Goal: Ask a question

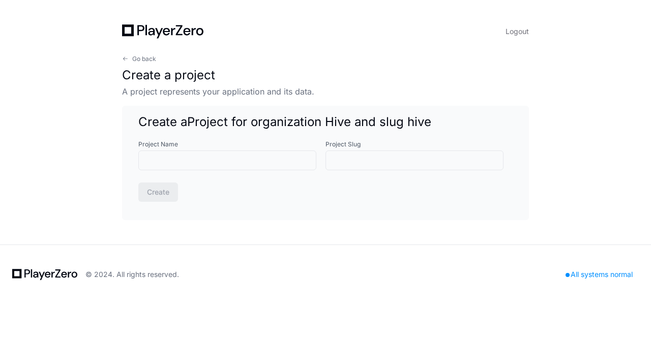
drag, startPoint x: 424, startPoint y: 0, endPoint x: 488, endPoint y: 19, distance: 66.4
click at [488, 19] on div "Logout Go back Create a project A project represents your application and its d…" at bounding box center [325, 122] width 455 height 245
drag, startPoint x: 548, startPoint y: 1, endPoint x: 458, endPoint y: 3, distance: 90.0
click at [458, 3] on div "Logout Go back Create a project A project represents your application and its d…" at bounding box center [325, 122] width 455 height 245
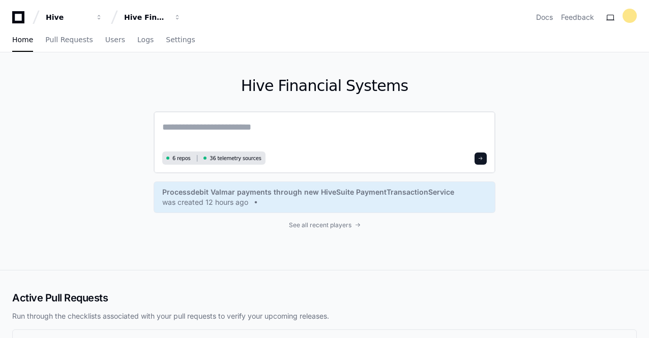
click at [209, 127] on textarea at bounding box center [324, 134] width 324 height 28
click at [208, 128] on textarea at bounding box center [324, 134] width 324 height 28
type textarea "*"
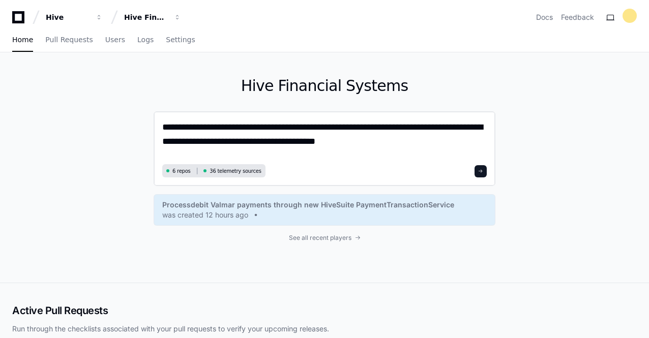
paste textarea "**********"
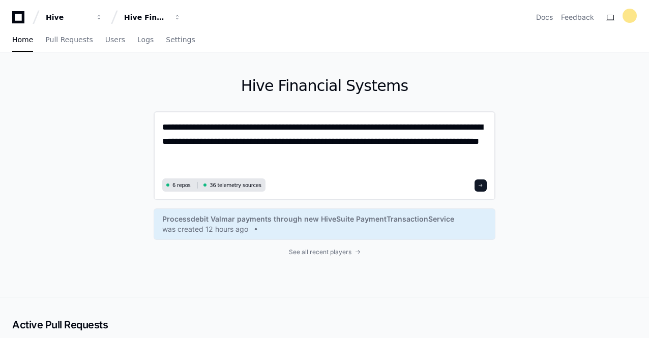
type textarea "**********"
click at [480, 185] on span at bounding box center [480, 185] width 5 height 5
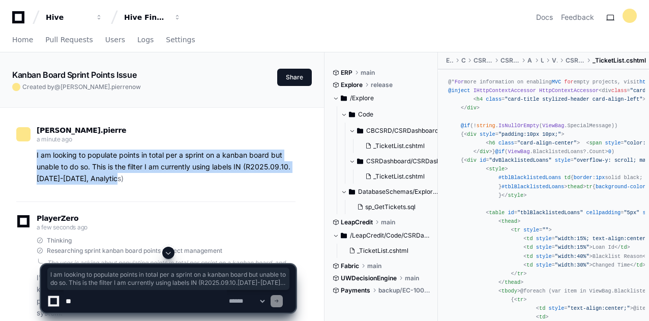
drag, startPoint x: 36, startPoint y: 153, endPoint x: 186, endPoint y: 173, distance: 151.9
click at [182, 173] on div "I am looking to populate points in total per a sprint on a kanban board but una…" at bounding box center [155, 166] width 279 height 35
copy p "I am looking to populate points in total per a sprint on a kanban board but una…"
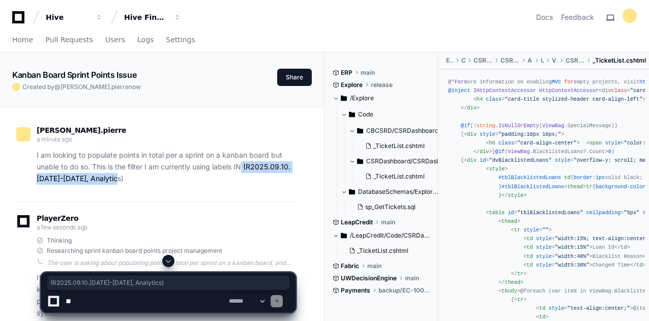
drag, startPoint x: 310, startPoint y: 180, endPoint x: 314, endPoint y: 167, distance: 13.7
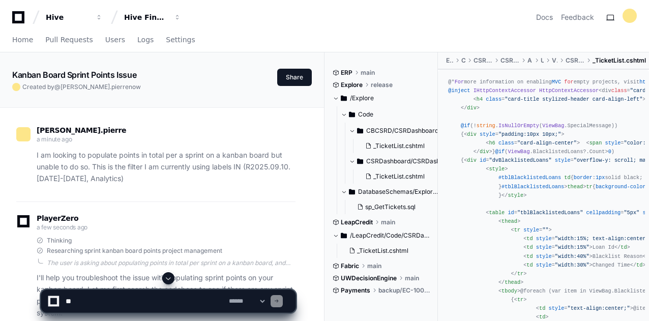
click at [87, 300] on textarea at bounding box center [145, 301] width 163 height 22
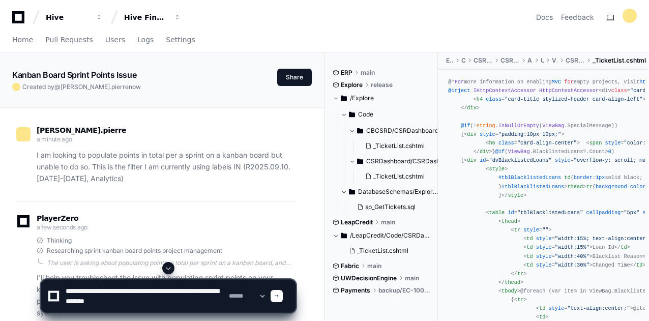
click at [192, 293] on textarea at bounding box center [145, 296] width 163 height 33
click at [212, 301] on textarea at bounding box center [145, 296] width 163 height 33
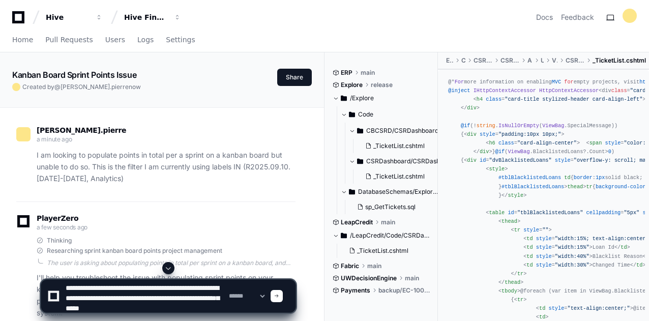
click at [209, 307] on textarea at bounding box center [145, 296] width 163 height 33
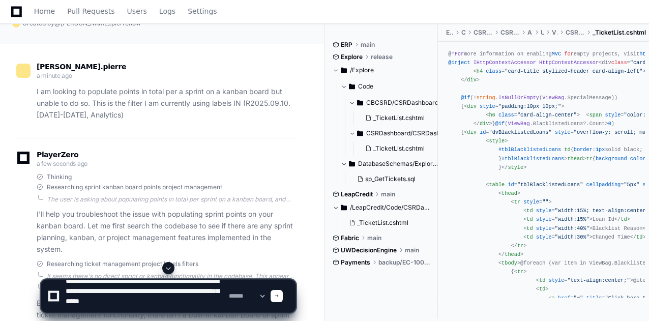
scroll to position [95, 0]
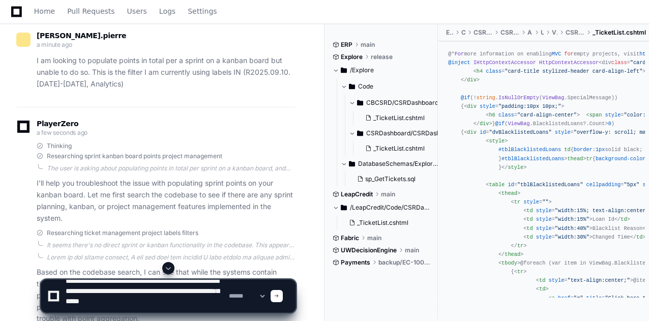
click at [214, 302] on textarea at bounding box center [145, 296] width 163 height 33
click at [52, 297] on div at bounding box center [53, 296] width 7 height 7
click at [205, 305] on textarea at bounding box center [145, 296] width 163 height 33
click at [212, 302] on textarea at bounding box center [145, 296] width 163 height 33
paste textarea
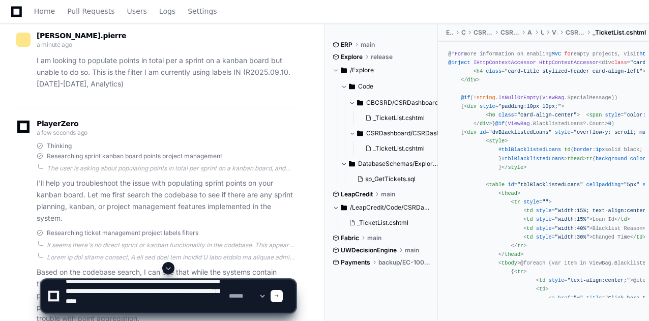
type textarea "**********"
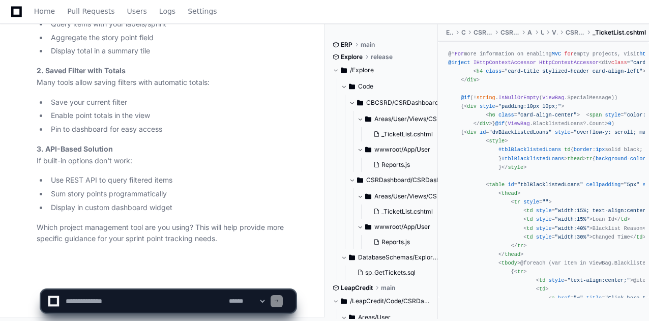
scroll to position [1610, 0]
click at [218, 127] on li "Pin to dashboard for easy access" at bounding box center [172, 128] width 248 height 12
click at [114, 301] on textarea at bounding box center [145, 301] width 163 height 22
type textarea "****"
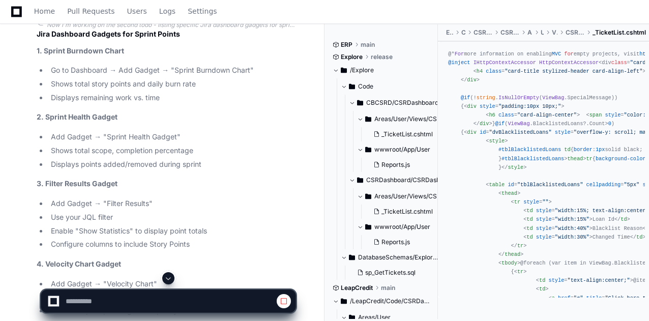
scroll to position [2243, 0]
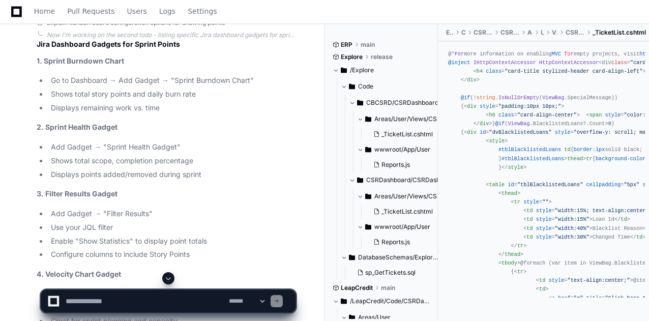
click at [163, 299] on textarea at bounding box center [145, 301] width 163 height 22
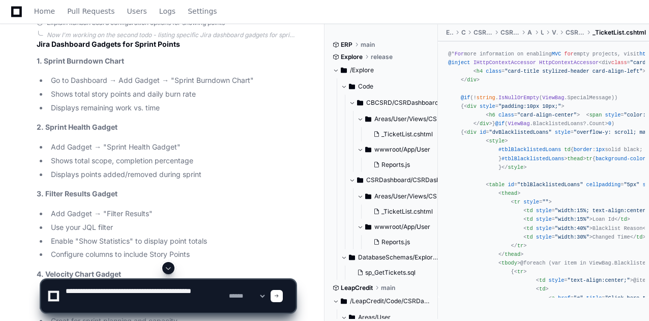
paste textarea "**********"
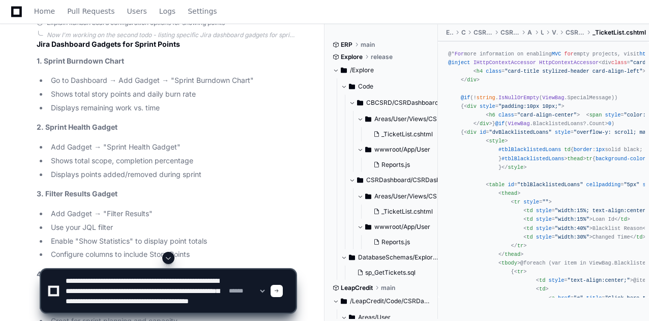
scroll to position [13, 0]
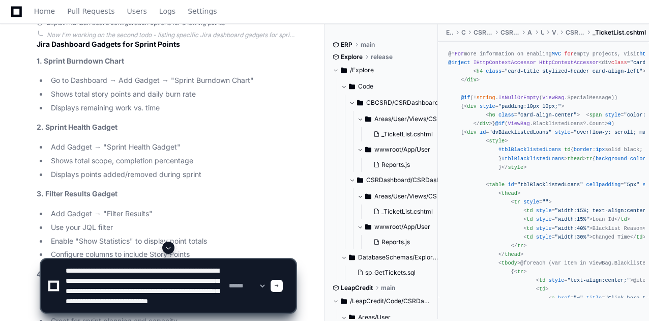
click at [142, 300] on textarea at bounding box center [145, 285] width 163 height 53
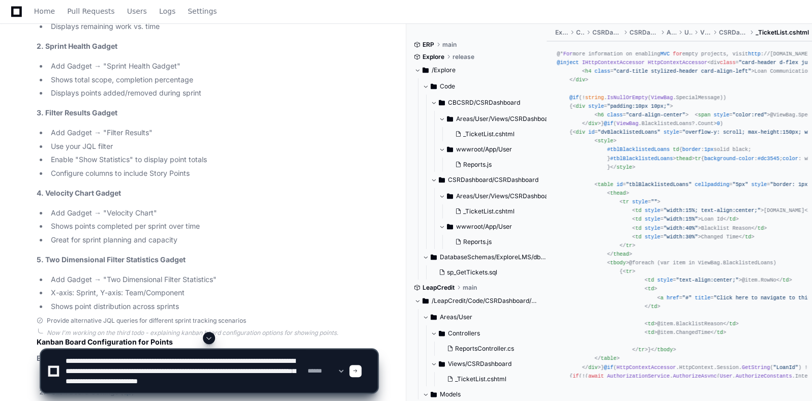
scroll to position [10, 0]
click at [157, 338] on textarea at bounding box center [185, 371] width 242 height 43
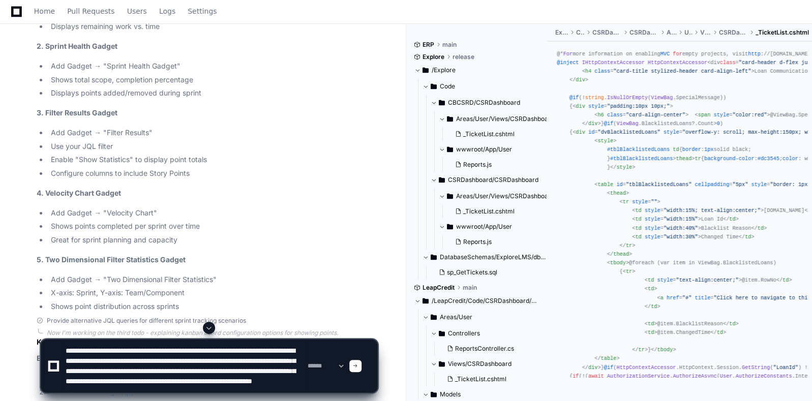
type textarea "**********"
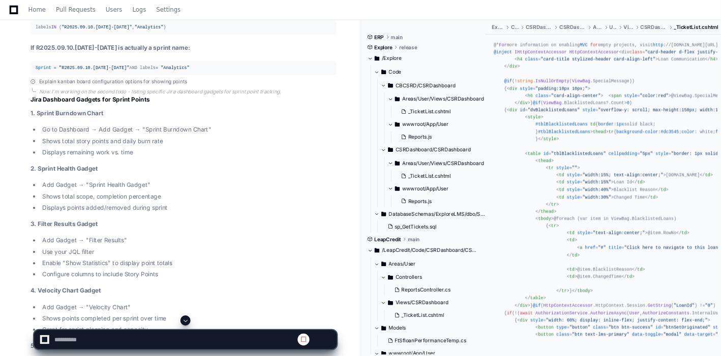
scroll to position [2075, 0]
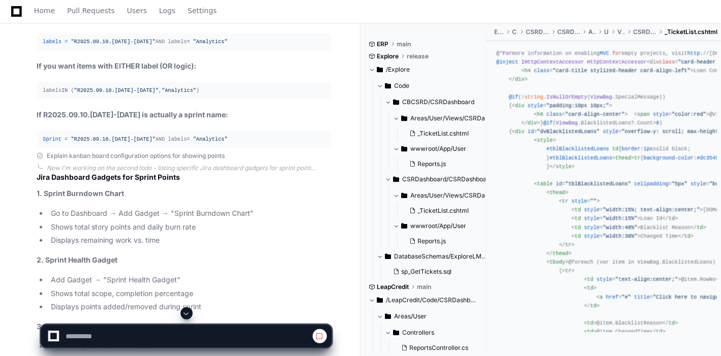
click at [16, 185] on div "Explain kanban board configuration options for showing points Now I'm working o…" at bounding box center [173, 339] width 315 height 375
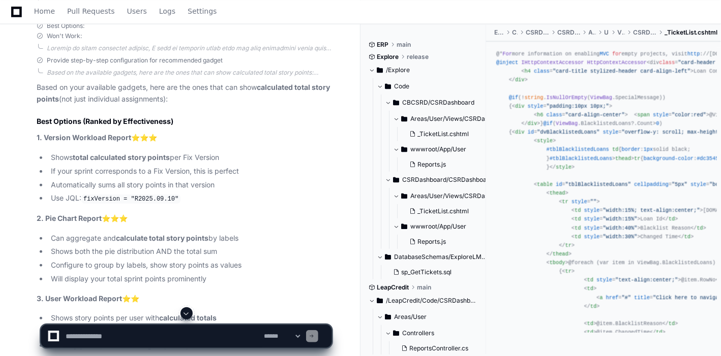
scroll to position [3517, 0]
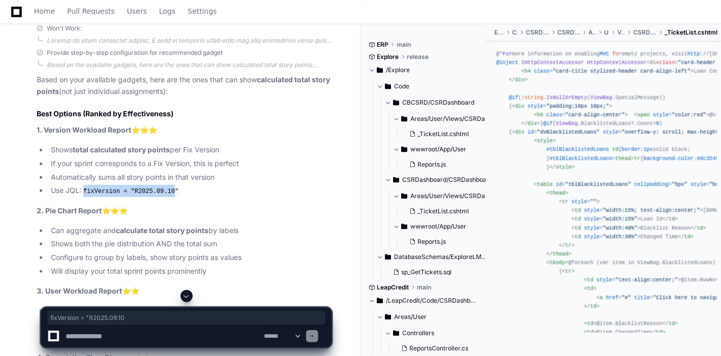
drag, startPoint x: 86, startPoint y: 175, endPoint x: 171, endPoint y: 172, distance: 84.4
click at [171, 187] on code "fixVersion = "R2025.09.10"" at bounding box center [130, 191] width 99 height 9
click at [238, 205] on p "2. Pie Chart Report ⭐⭐⭐" at bounding box center [184, 211] width 295 height 12
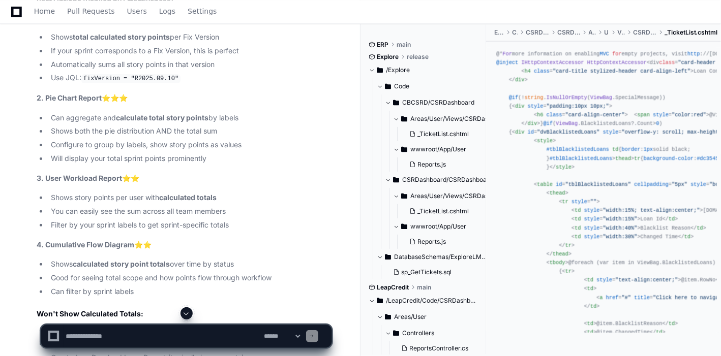
scroll to position [3686, 0]
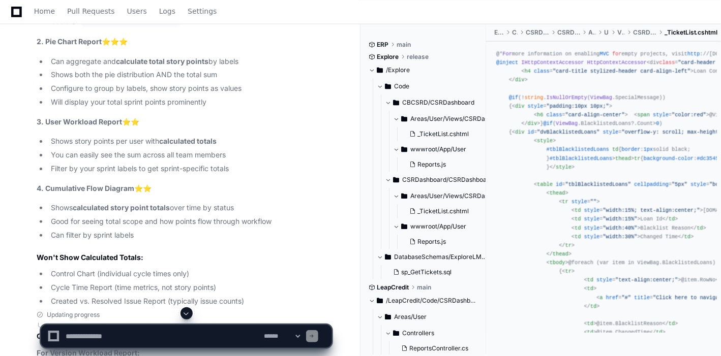
click at [106, 334] on textarea at bounding box center [163, 336] width 199 height 22
type textarea "*"
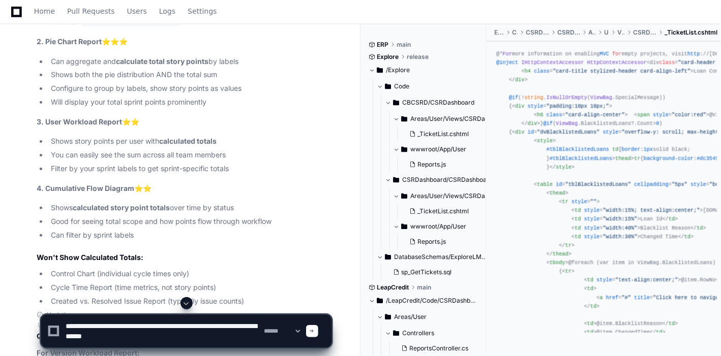
paste textarea "**********"
type textarea "**********"
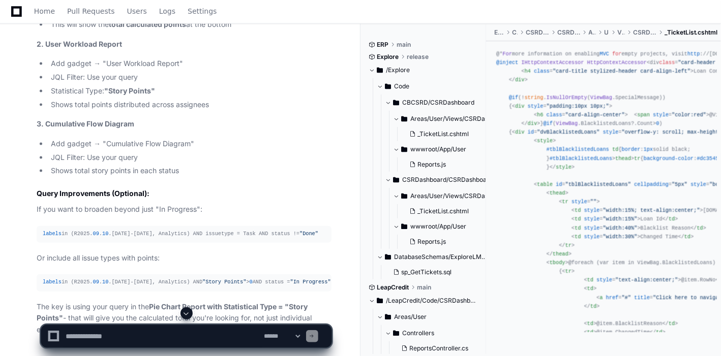
scroll to position [4669, 0]
click at [267, 18] on div "Home Pull Requests Users Logs Settings" at bounding box center [360, 11] width 696 height 23
drag, startPoint x: 267, startPoint y: 18, endPoint x: 241, endPoint y: 3, distance: 30.1
click at [241, 3] on div "Home Pull Requests Users Logs Settings" at bounding box center [360, 11] width 696 height 23
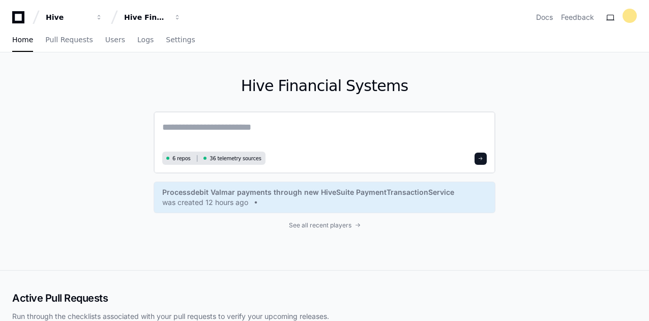
click at [223, 134] on textarea at bounding box center [324, 134] width 324 height 28
